Goal: Transaction & Acquisition: Purchase product/service

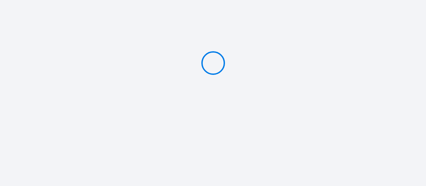
type input "Deposit 700 €"
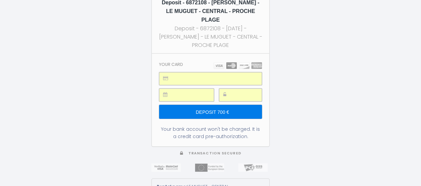
click at [234, 109] on input "Deposit 700 €" at bounding box center [210, 112] width 103 height 14
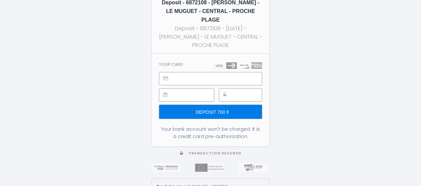
click at [218, 113] on input "Deposit 700 €" at bounding box center [210, 112] width 103 height 14
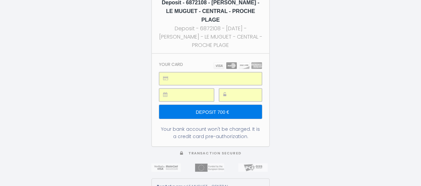
click at [225, 110] on input "Deposit 700 €" at bounding box center [210, 112] width 103 height 14
click at [221, 110] on input "Deposit 700 €" at bounding box center [210, 112] width 103 height 14
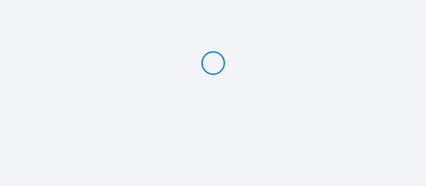
type input "Deposit 700 €"
